Goal: Transaction & Acquisition: Obtain resource

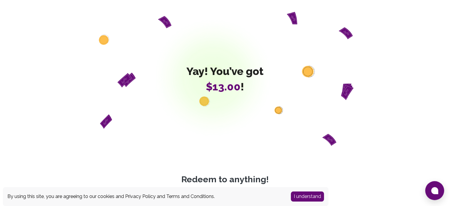
click at [222, 97] on div "Yay! You’ve got $13.00 !" at bounding box center [225, 79] width 341 height 134
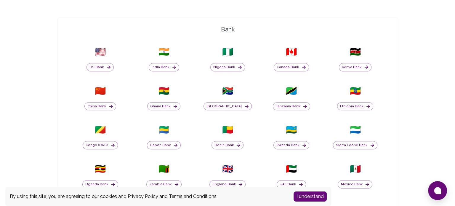
scroll to position [195, 0]
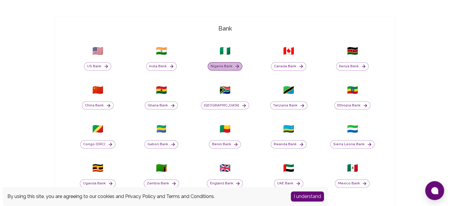
click at [232, 66] on button "Nigeria Bank" at bounding box center [225, 66] width 35 height 8
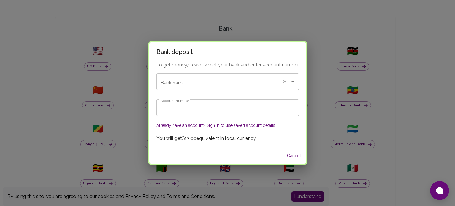
click at [214, 84] on input "Bank name" at bounding box center [219, 81] width 121 height 11
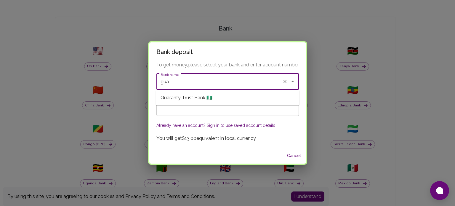
click at [204, 97] on span "Guaranty Trust Bank 🇳🇬" at bounding box center [187, 97] width 52 height 7
type input "Guaranty Trust Bank"
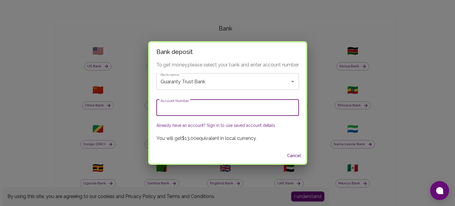
click at [198, 108] on input "Account Number" at bounding box center [227, 107] width 142 height 17
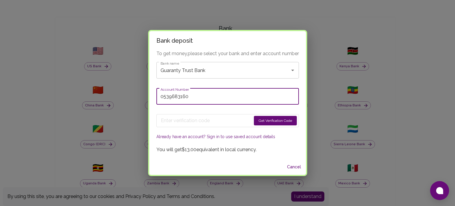
type input "0539683160"
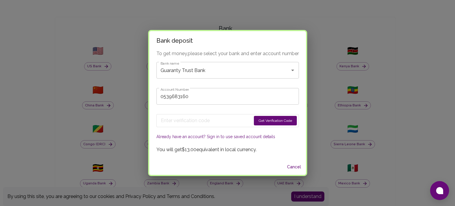
click at [268, 119] on button "Get Verification Code" at bounding box center [275, 120] width 43 height 9
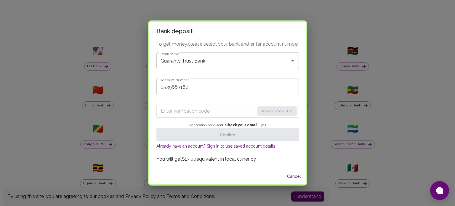
click at [179, 112] on input "Enter verification code" at bounding box center [208, 110] width 94 height 9
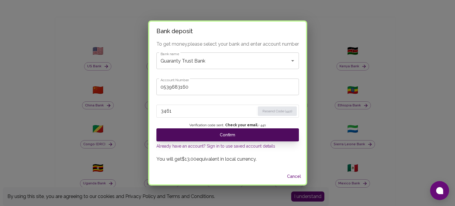
type input "3461"
click at [215, 133] on button "Confirm" at bounding box center [227, 134] width 142 height 13
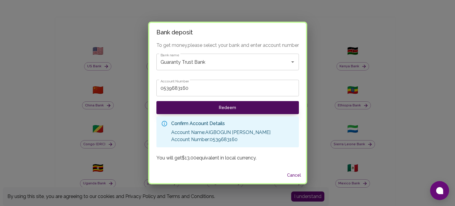
click at [238, 106] on button "Redeem" at bounding box center [227, 107] width 142 height 13
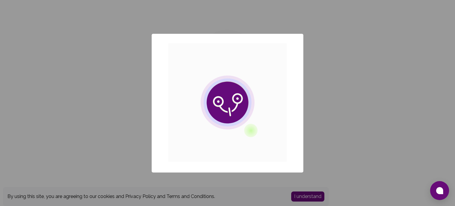
scroll to position [0, 0]
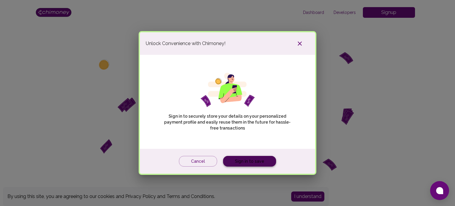
click at [254, 164] on link "Sign in to save" at bounding box center [249, 161] width 53 height 11
